Goal: Find specific page/section: Find specific page/section

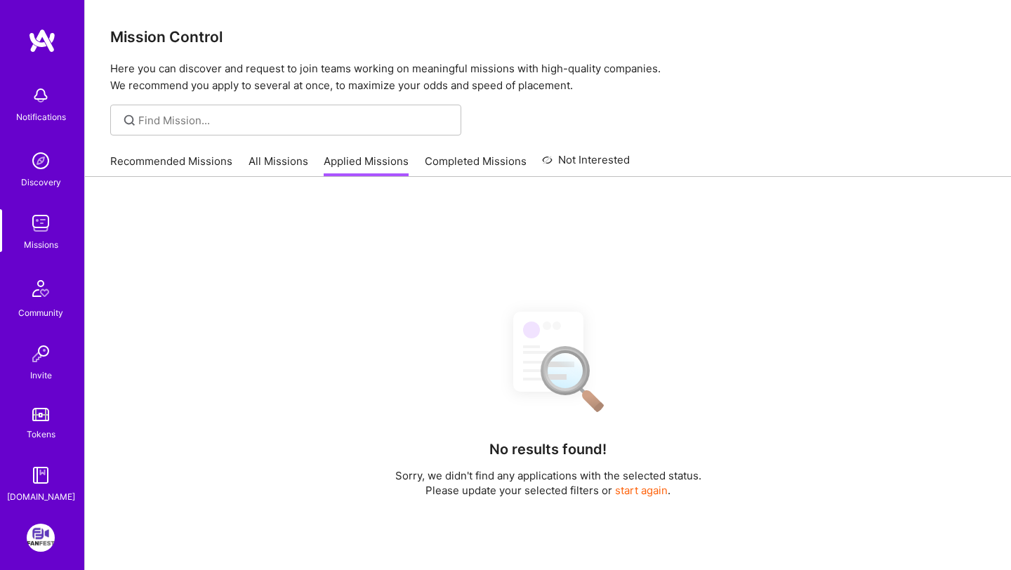
scroll to position [58, 0]
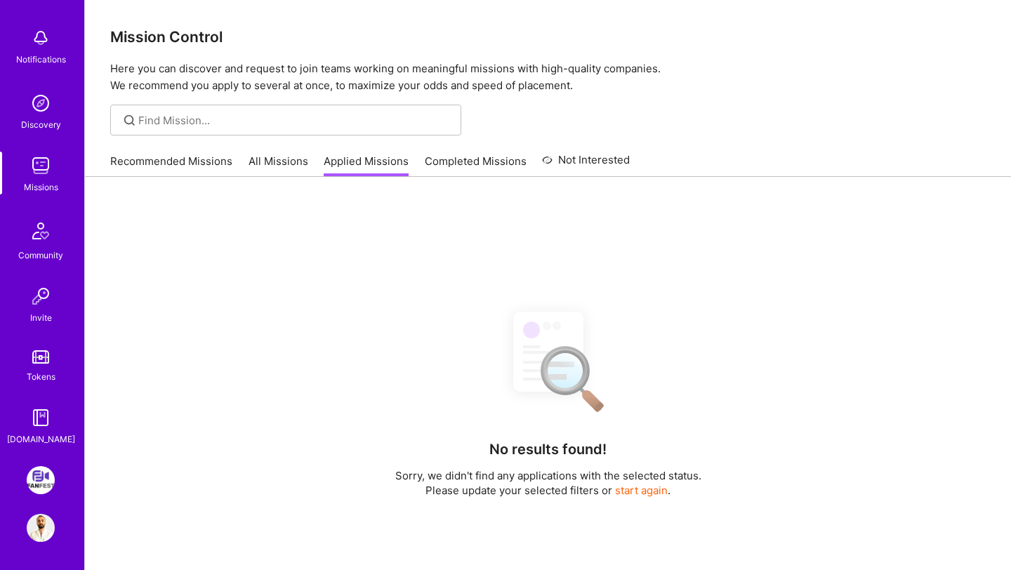
click at [34, 447] on div "Notifications Discovery Missions Community Invite Tokens [DOMAIN_NAME] FanFest:…" at bounding box center [42, 285] width 84 height 570
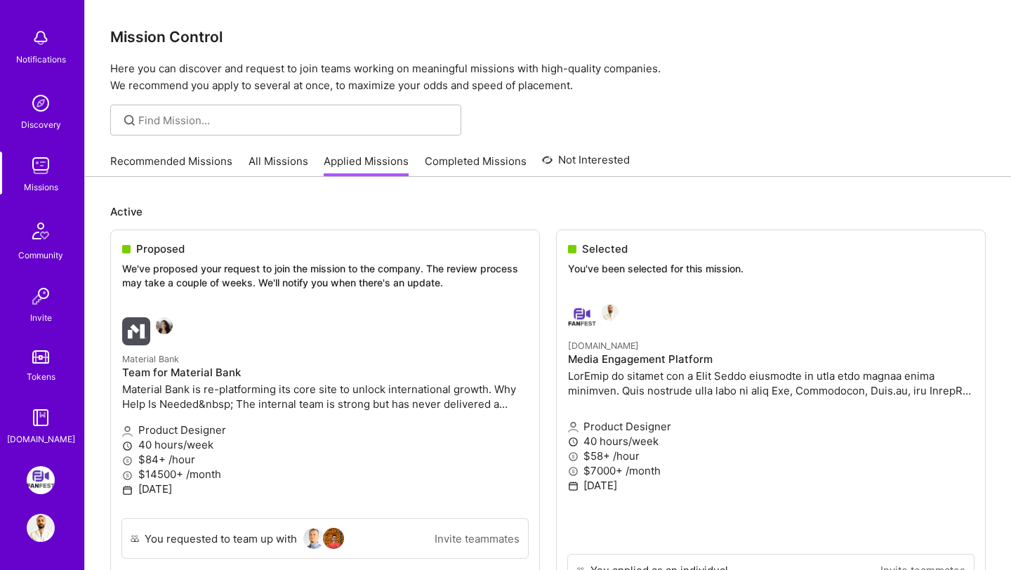
click at [37, 470] on img at bounding box center [41, 480] width 28 height 28
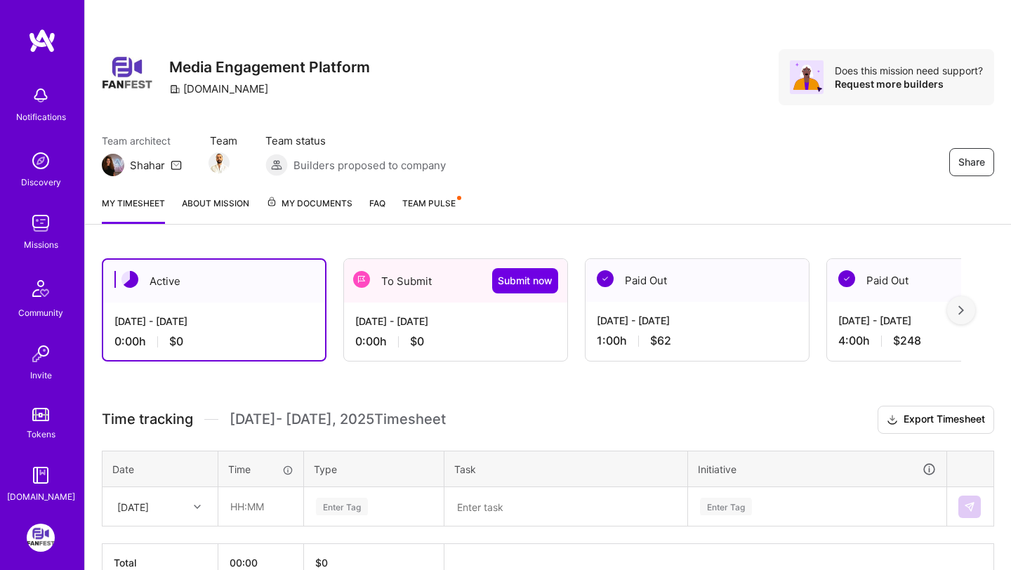
click at [38, 236] on img at bounding box center [41, 223] width 28 height 28
